Goal: Check status: Verify the current state of an ongoing process or item

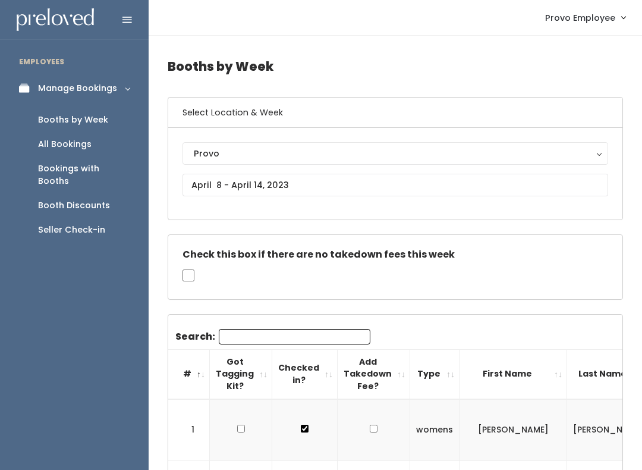
click at [302, 329] on input "Search:" at bounding box center [295, 336] width 152 height 15
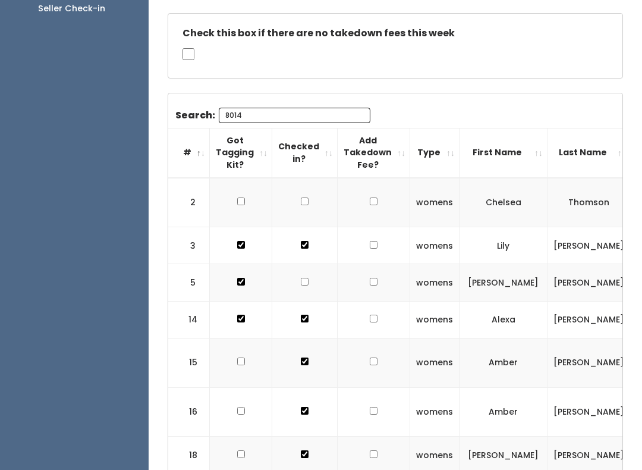
scroll to position [41, 0]
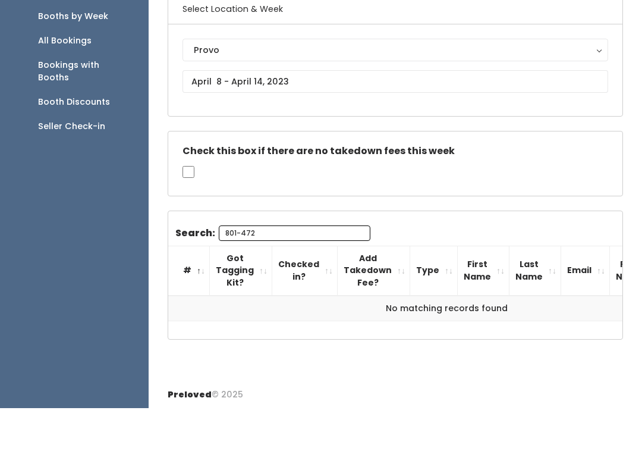
type input "801-472"
click at [414, 133] on input "text" at bounding box center [396, 144] width 426 height 23
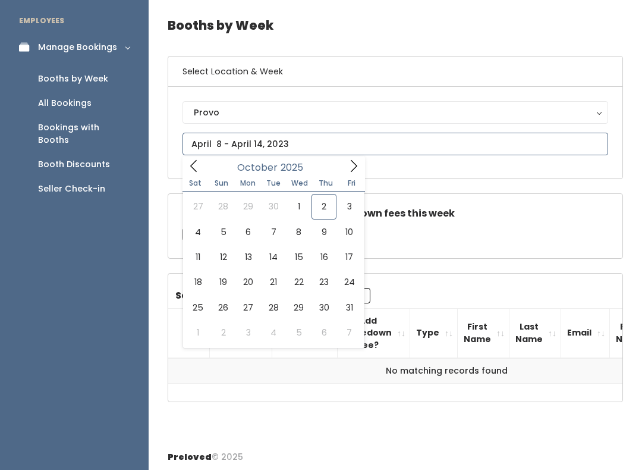
click at [343, 156] on span at bounding box center [354, 165] width 23 height 18
click at [189, 169] on icon at bounding box center [193, 165] width 13 height 13
click at [195, 168] on icon at bounding box center [193, 165] width 13 height 13
click at [361, 165] on span at bounding box center [354, 165] width 23 height 18
type input "September 27 to October 3"
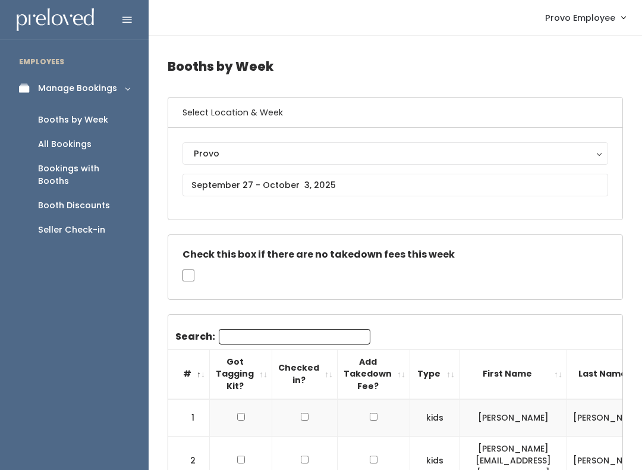
click at [281, 342] on input "Search:" at bounding box center [295, 336] width 152 height 15
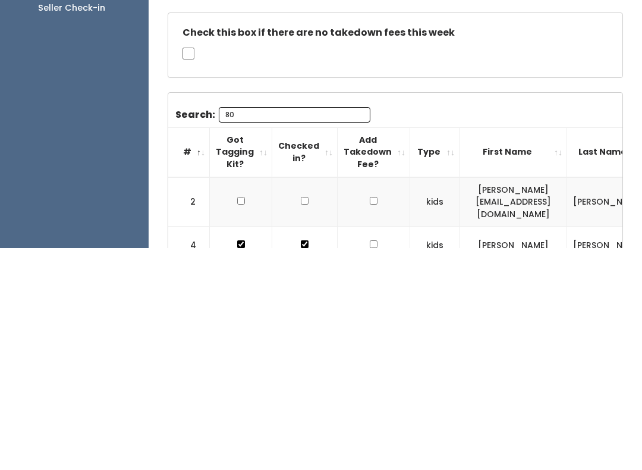
type input "8"
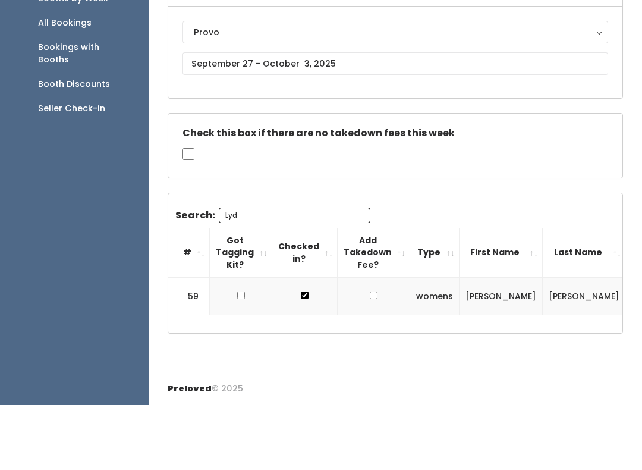
type input "Lyd"
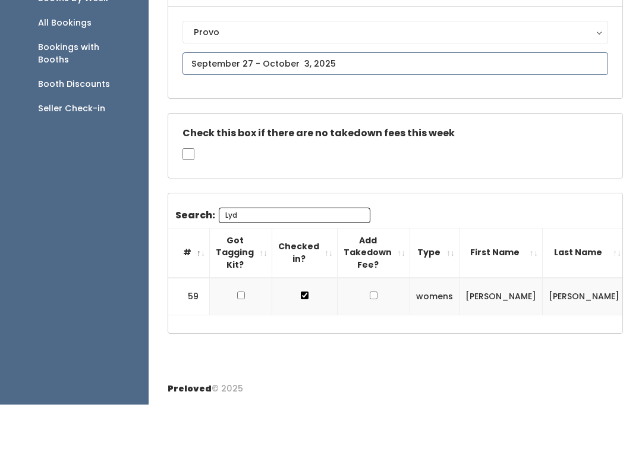
click at [349, 118] on input "text" at bounding box center [396, 129] width 426 height 23
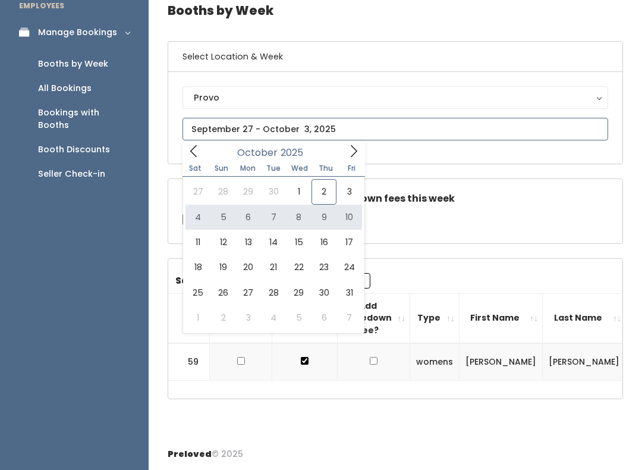
type input "October 4 to October 10"
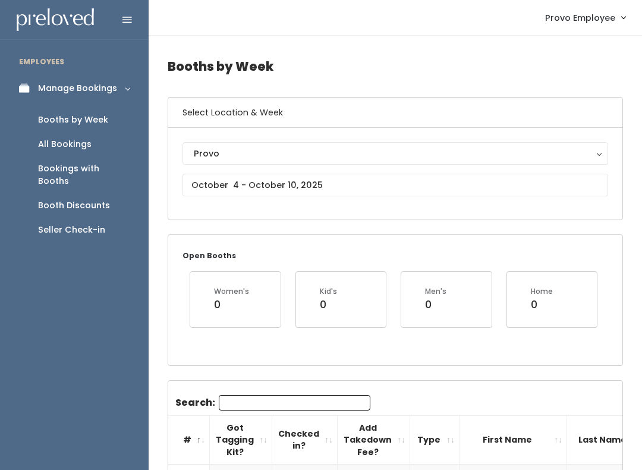
click at [281, 395] on input "Search:" at bounding box center [295, 402] width 152 height 15
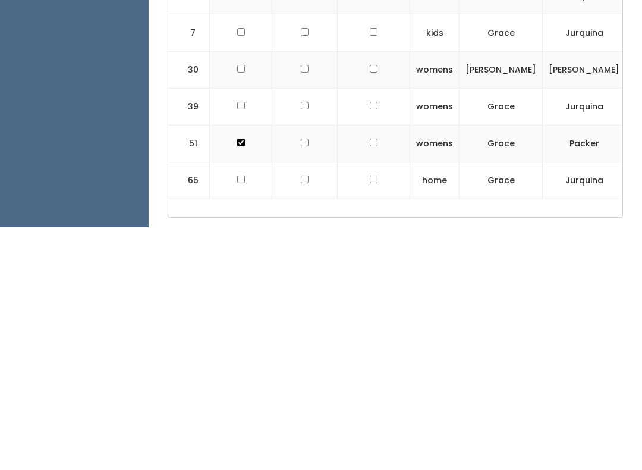
type input "Grace"
click at [242, 308] on input "checkbox" at bounding box center [241, 312] width 8 height 8
checkbox input "true"
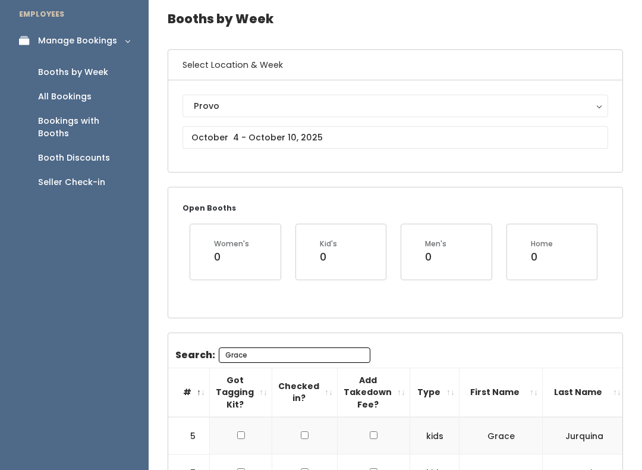
scroll to position [44, 0]
